Goal: Use online tool/utility: Utilize a website feature to perform a specific function

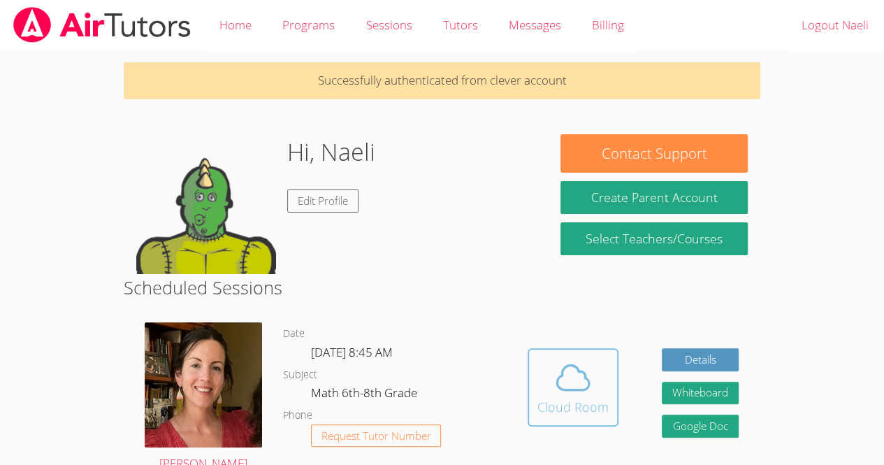
click at [580, 414] on div "Cloud Room" at bounding box center [572, 407] width 71 height 20
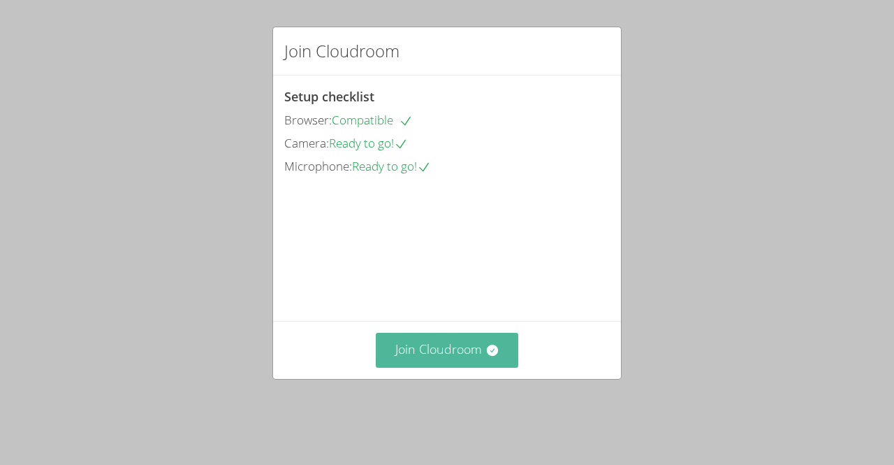
click at [483, 360] on button "Join Cloudroom" at bounding box center [447, 350] width 143 height 34
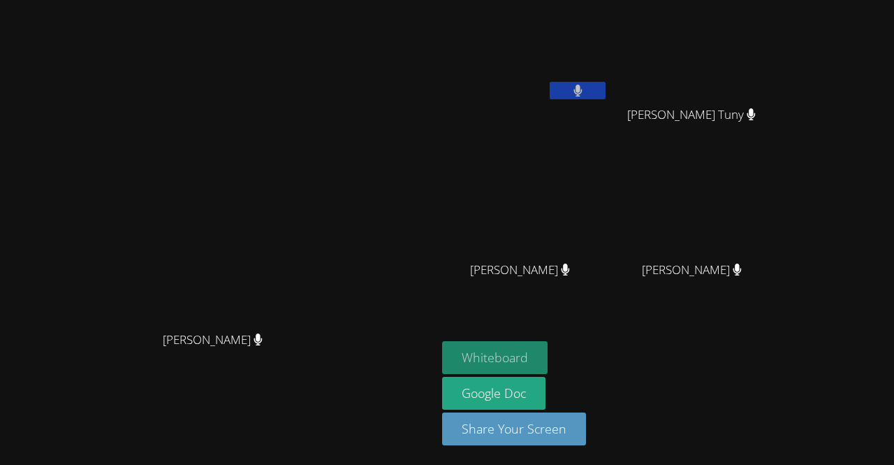
click at [548, 357] on button "Whiteboard" at bounding box center [494, 357] width 105 height 33
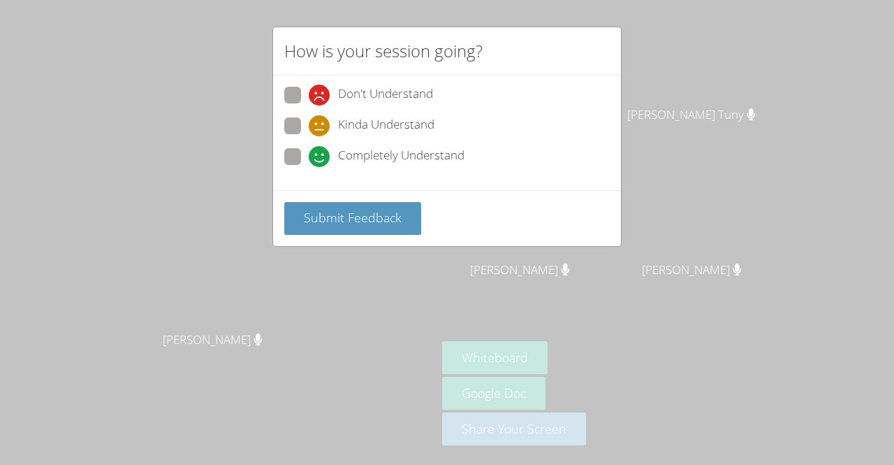
click at [360, 85] on span "Don't Understand" at bounding box center [385, 95] width 95 height 21
click at [321, 87] on input "Don't Understand" at bounding box center [315, 93] width 12 height 12
radio input "true"
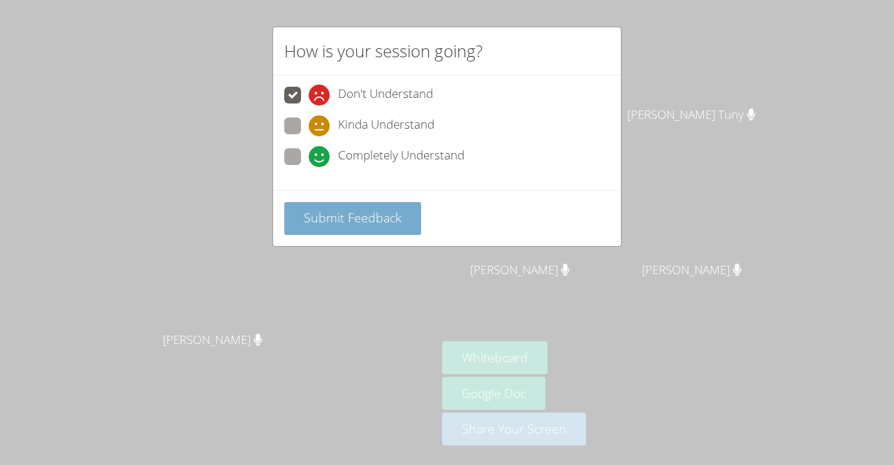
click at [317, 216] on span "Submit Feedback" at bounding box center [353, 217] width 98 height 17
